Goal: Task Accomplishment & Management: Use online tool/utility

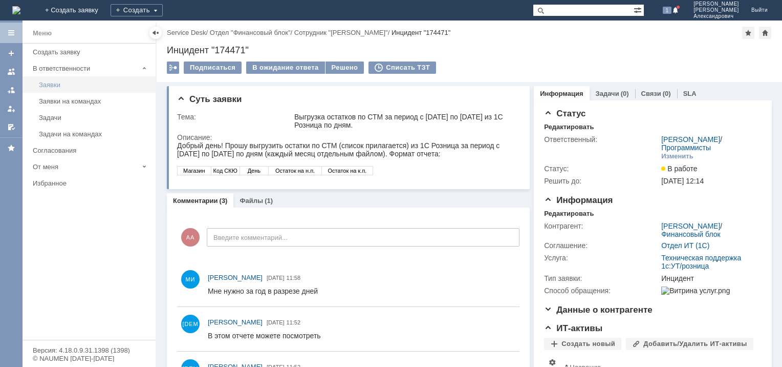
click at [53, 86] on div "Заявки" at bounding box center [94, 85] width 111 height 8
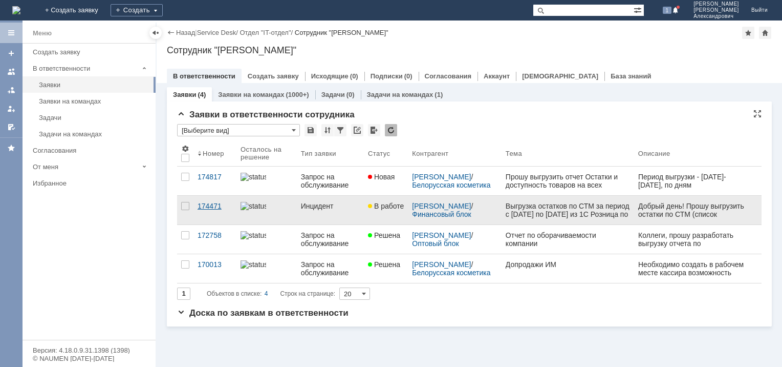
click at [213, 203] on div "174471" at bounding box center [215, 206] width 35 height 8
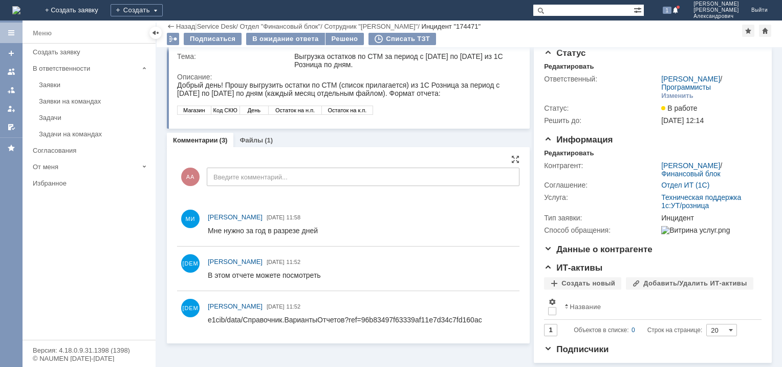
drag, startPoint x: 415, startPoint y: 623, endPoint x: 318, endPoint y: 319, distance: 318.7
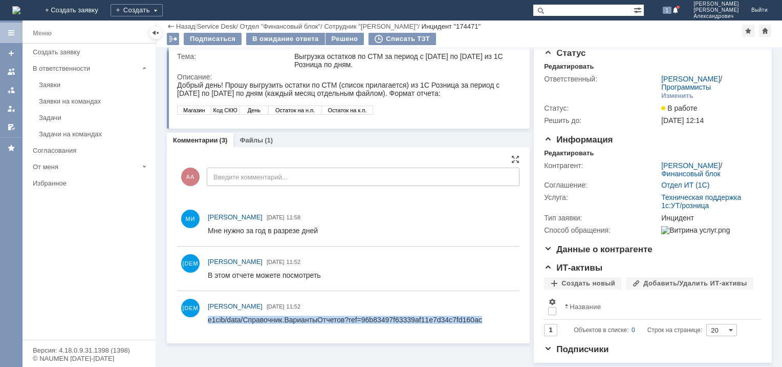
drag, startPoint x: 487, startPoint y: 318, endPoint x: 207, endPoint y: 317, distance: 280.6
click at [208, 317] on html "e1cib/data/Справочник.ВариантыОтчетов?ref=96b83497f63339af11e7d34c7fd160ac" at bounding box center [359, 319] width 303 height 9
copy div "e1cib/data/Справочник.ВариантыОтчетов?ref=96b83497f63339af11e7d34c7fd160ac"
